Goal: Information Seeking & Learning: Learn about a topic

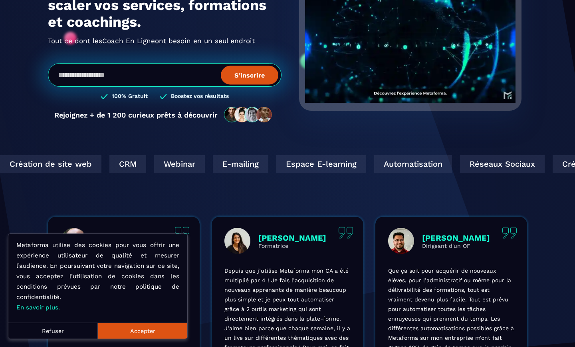
scroll to position [121, 0]
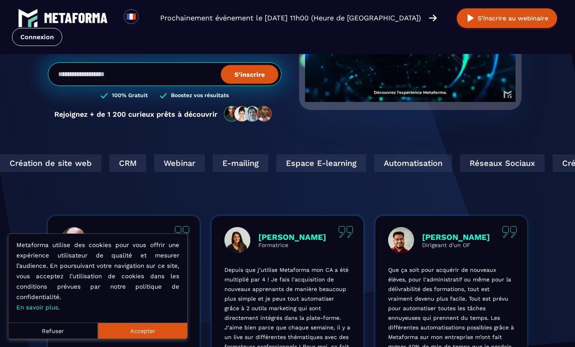
click at [229, 167] on div "Espace E-learning" at bounding box center [220, 163] width 90 height 18
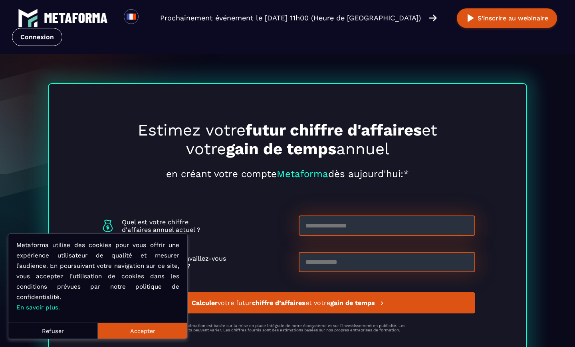
scroll to position [2805, 0]
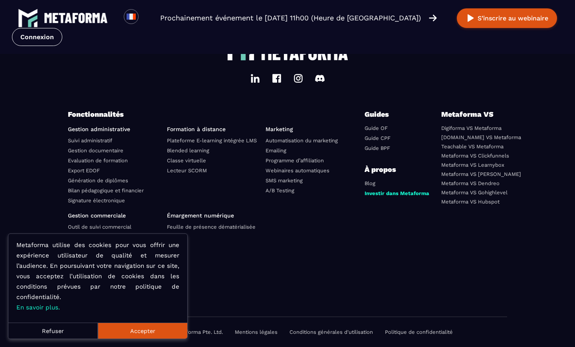
click at [350, 267] on ul at bounding box center [312, 247] width 93 height 70
click at [281, 165] on li "Programme d’affiliation" at bounding box center [312, 160] width 93 height 9
click at [283, 161] on link "Programme d’affiliation" at bounding box center [295, 160] width 58 height 6
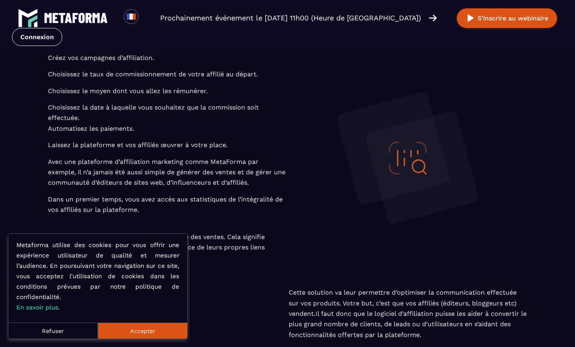
scroll to position [1797, 0]
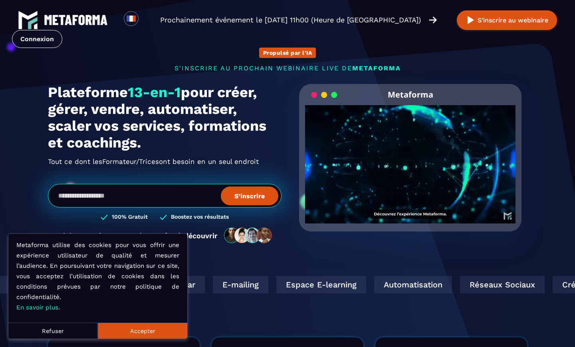
click at [220, 194] on input "email" at bounding box center [165, 196] width 234 height 24
click at [62, 336] on button "Refuser" at bounding box center [52, 330] width 89 height 16
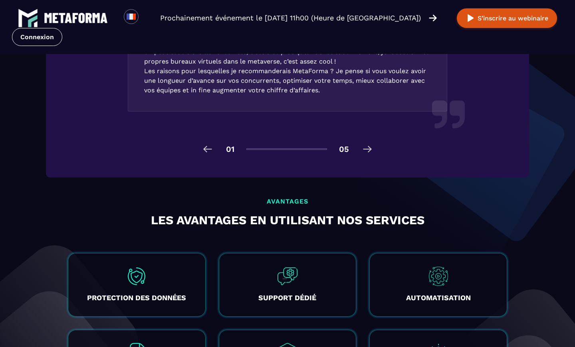
scroll to position [1305, 0]
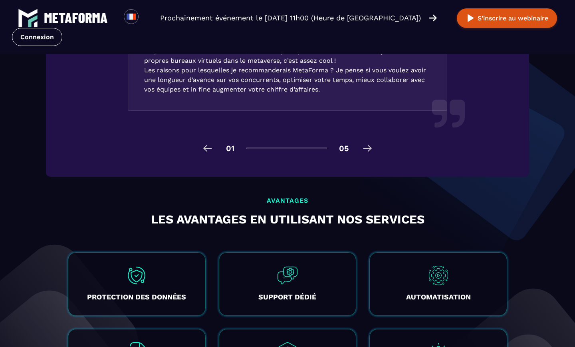
click at [369, 154] on img at bounding box center [367, 148] width 13 height 13
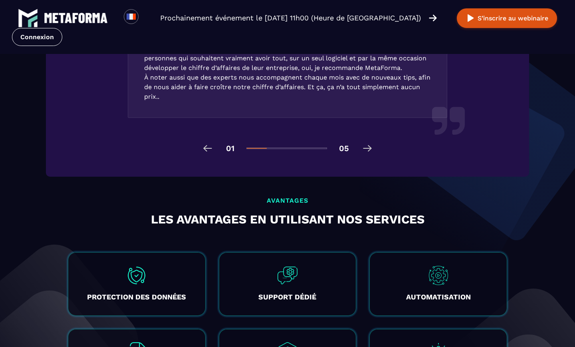
click at [369, 154] on img at bounding box center [367, 148] width 13 height 13
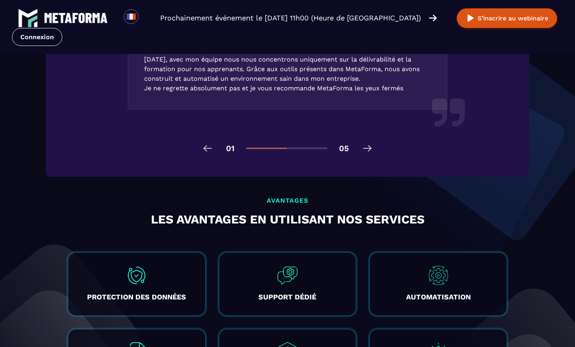
click at [369, 154] on img at bounding box center [367, 148] width 13 height 13
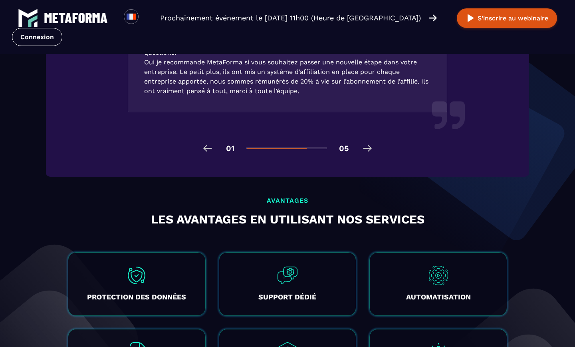
click at [369, 154] on img at bounding box center [367, 148] width 13 height 13
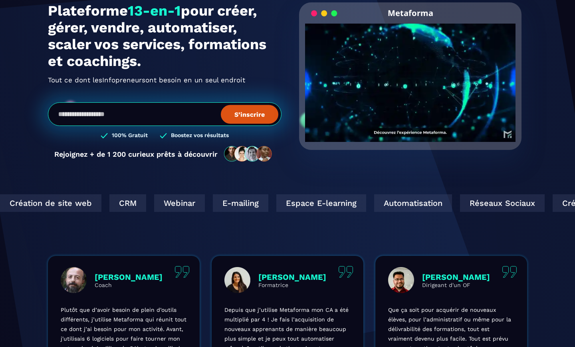
scroll to position [0, 0]
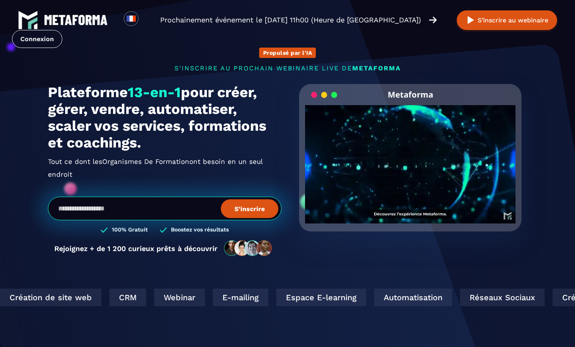
click at [143, 289] on section "Propulsé par l'IA s'inscrire au prochain webinaire live de METAFORMA Prochainem…" at bounding box center [287, 262] width 575 height 525
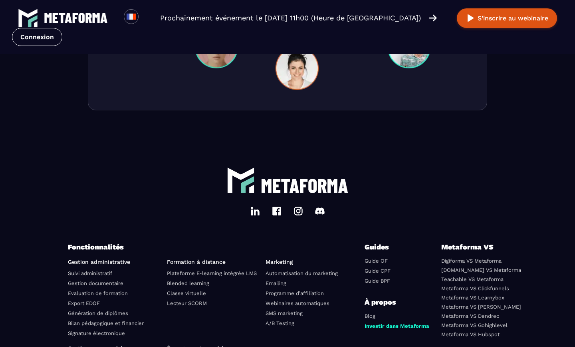
scroll to position [2805, 0]
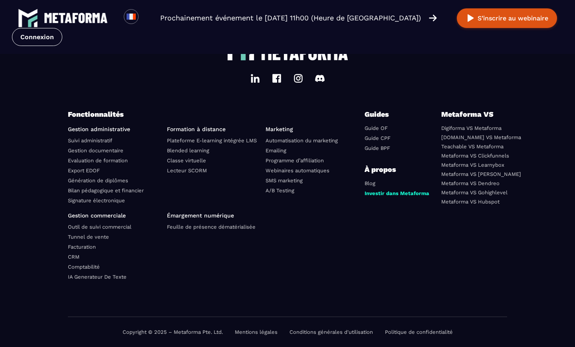
click at [87, 246] on link "Facturation" at bounding box center [82, 247] width 28 height 6
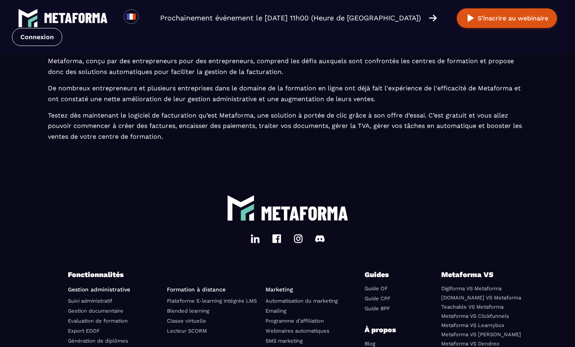
scroll to position [1431, 0]
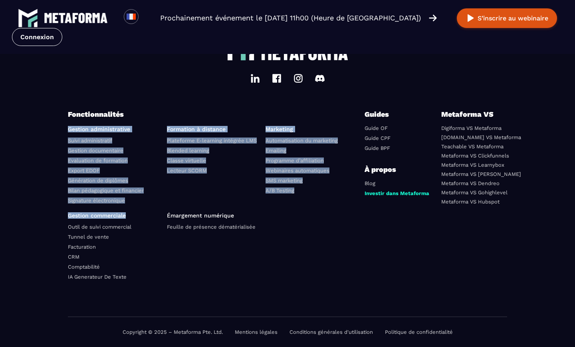
drag, startPoint x: 63, startPoint y: 124, endPoint x: 147, endPoint y: 214, distance: 123.2
click at [147, 214] on footer "Fonctionnalités Gestion administrative Suivi administratif Gestion documentaire…" at bounding box center [287, 178] width 575 height 337
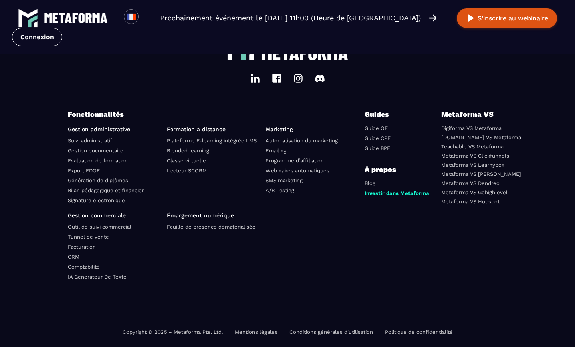
click at [179, 323] on div "Copyright © 2025 – Metaforma Pte. Ltd. Mentions légales Conditions générales d'…" at bounding box center [287, 332] width 439 height 30
click at [412, 192] on link "Investir dans Metaforma" at bounding box center [397, 193] width 65 height 6
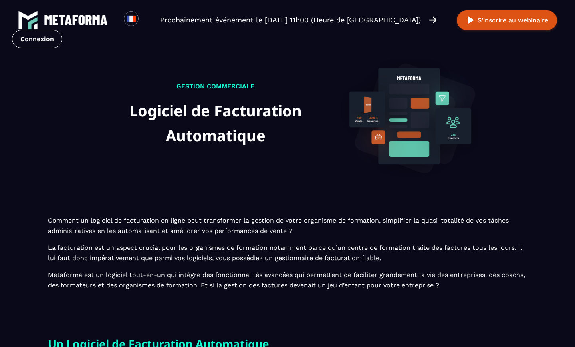
click at [226, 52] on div "Loading... Prochainement événement le jeudi 18 septembre à 11h00 (Heure de Pari…" at bounding box center [287, 29] width 575 height 58
click at [242, 21] on p "Prochainement événement le [DATE] 11h00 (Heure de [GEOGRAPHIC_DATA])" at bounding box center [290, 19] width 261 height 11
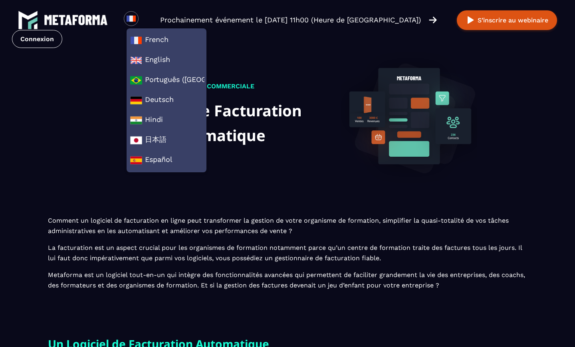
click at [87, 18] on img at bounding box center [76, 20] width 64 height 10
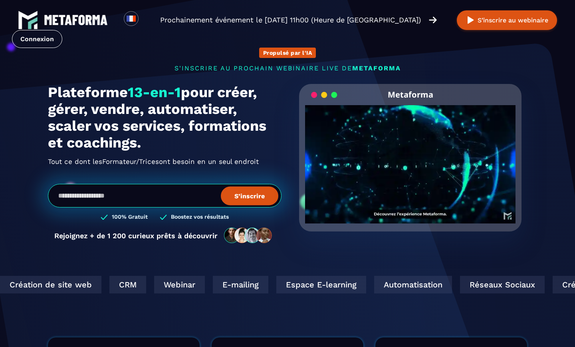
click at [399, 173] on video "Your browser does not support the video tag." at bounding box center [410, 157] width 210 height 105
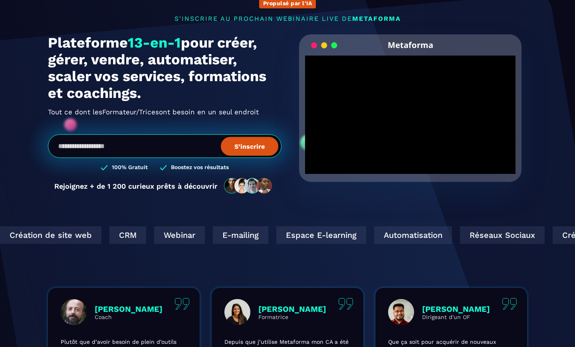
scroll to position [62, 0]
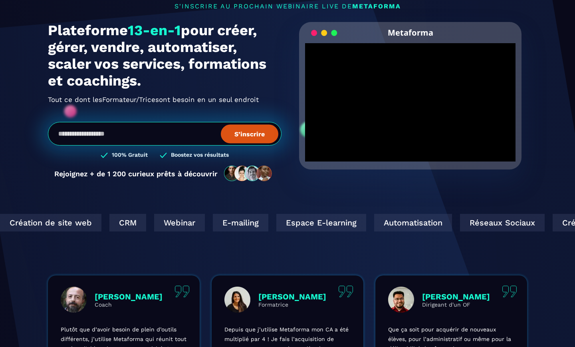
click at [410, 107] on div "Click for sound @keyframes VOLUME_SMALL_WAVE_FLASH { 0% { opacity: 0; } 33% { o…" at bounding box center [410, 102] width 210 height 118
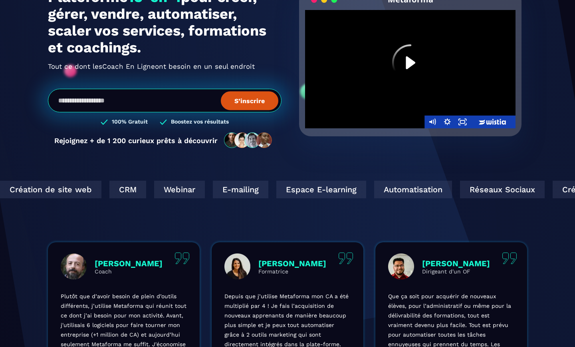
scroll to position [94, 0]
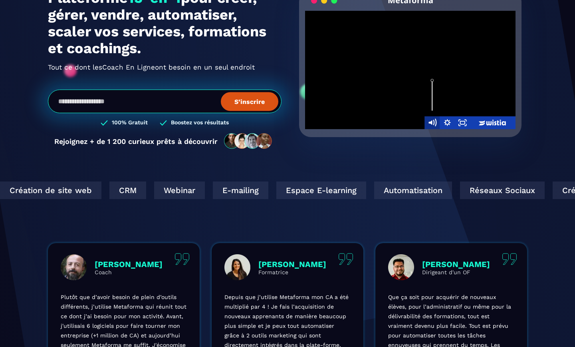
click at [435, 120] on icon "Mute" at bounding box center [432, 122] width 18 height 15
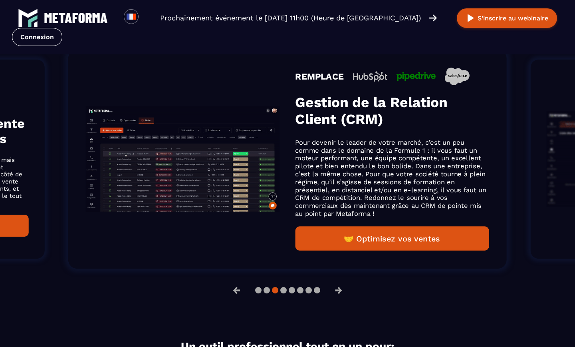
scroll to position [548, 0]
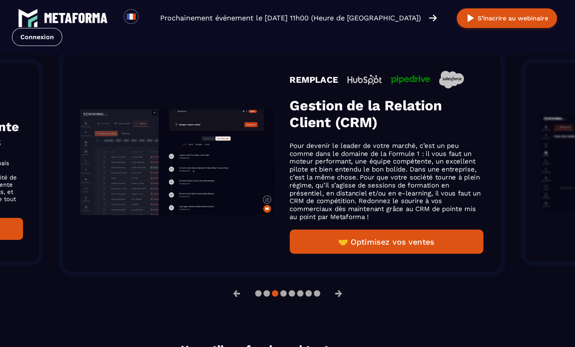
drag, startPoint x: 187, startPoint y: 228, endPoint x: 177, endPoint y: 346, distance: 119.0
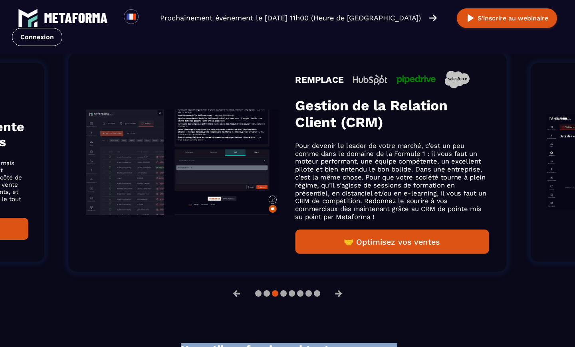
drag, startPoint x: 202, startPoint y: 319, endPoint x: 202, endPoint y: 346, distance: 27.2
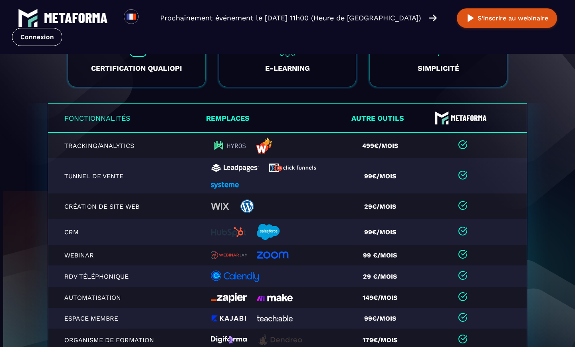
scroll to position [1619, 0]
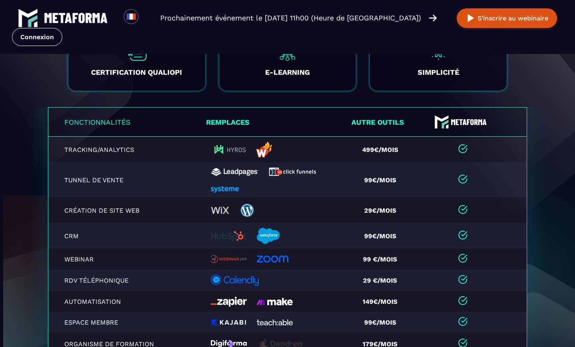
click at [292, 113] on th "Remplaces" at bounding box center [277, 121] width 143 height 29
click at [396, 127] on th "Autre outils" at bounding box center [383, 121] width 69 height 29
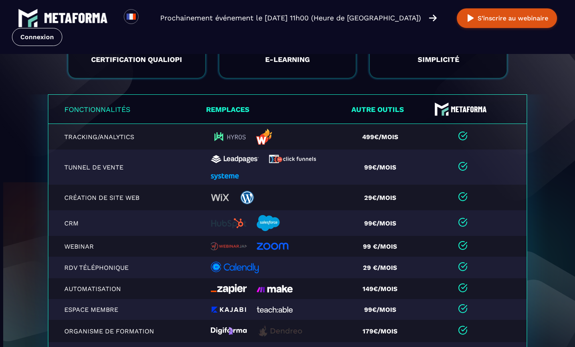
scroll to position [1606, 0]
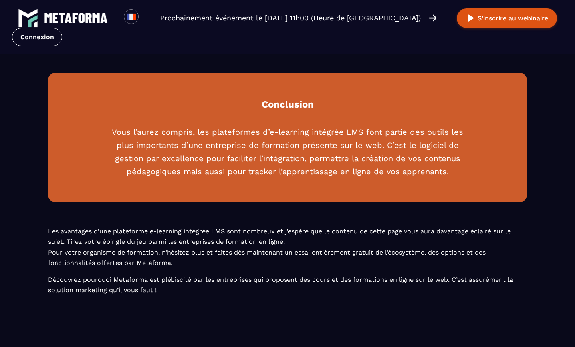
scroll to position [897, 0]
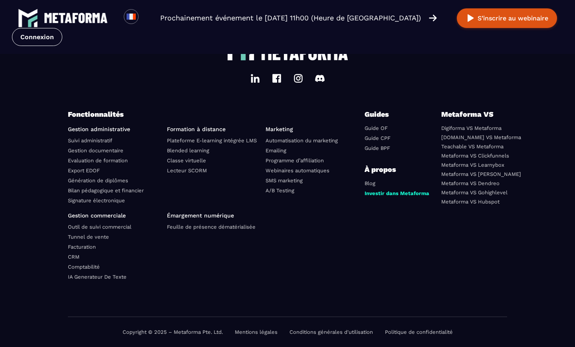
click at [195, 166] on li "Lecteur SCORM" at bounding box center [213, 170] width 93 height 9
click at [79, 183] on link "Génération de diplômes" at bounding box center [98, 180] width 60 height 6
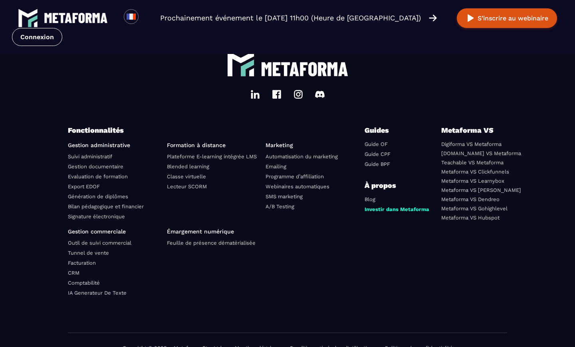
scroll to position [2216, 0]
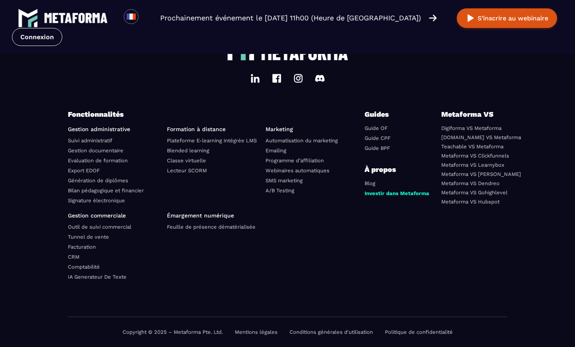
click at [219, 158] on li "Classe virtuelle" at bounding box center [213, 160] width 93 height 9
click at [199, 159] on link "Classe virtuelle" at bounding box center [186, 160] width 39 height 6
